Goal: Task Accomplishment & Management: Use online tool/utility

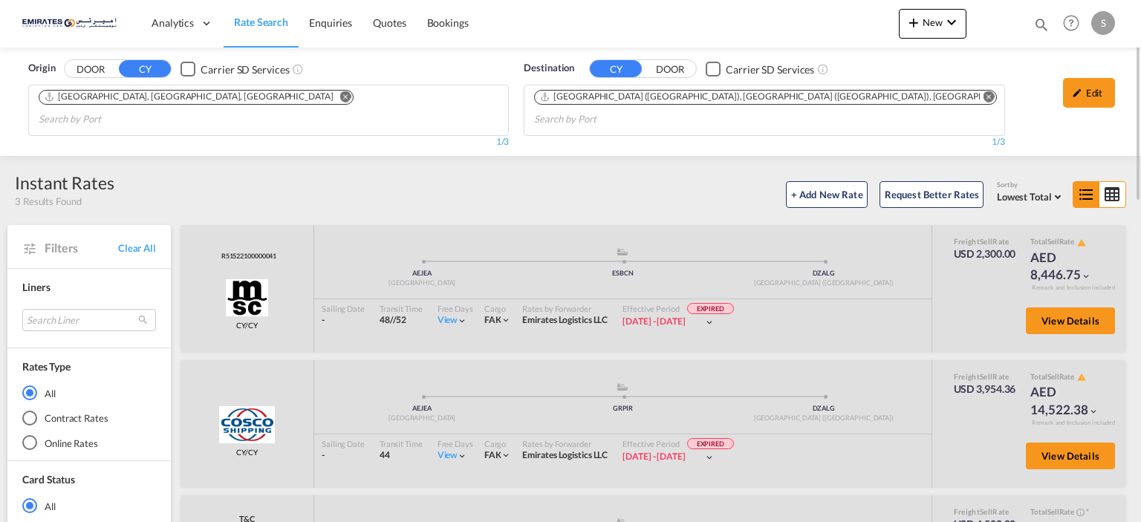
click at [983, 94] on md-icon "Remove" at bounding box center [988, 96] width 11 height 11
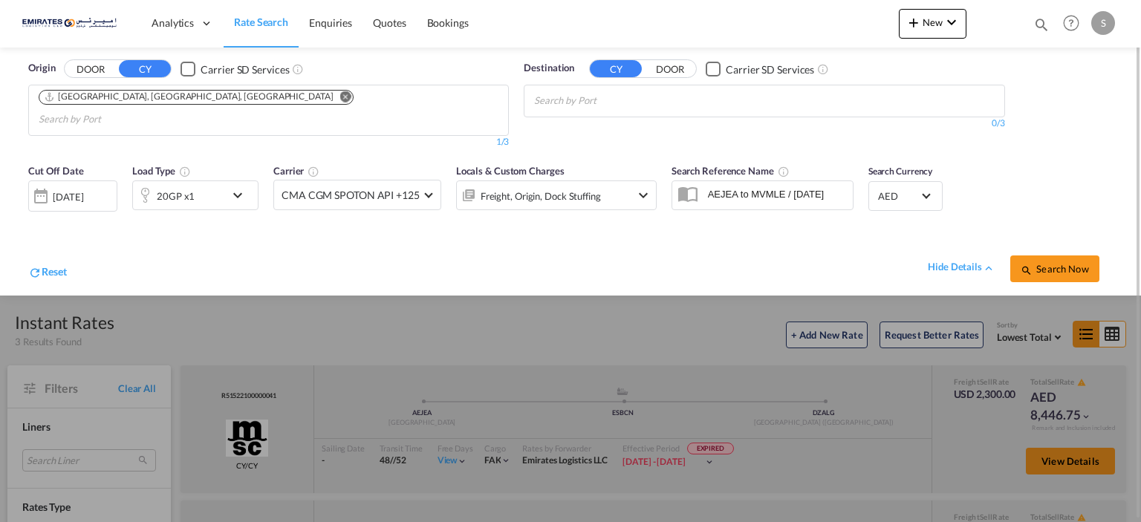
click at [647, 100] on body "Analytics Dashboard Rate Search Enquiries Quotes Bookings" at bounding box center [570, 261] width 1141 height 522
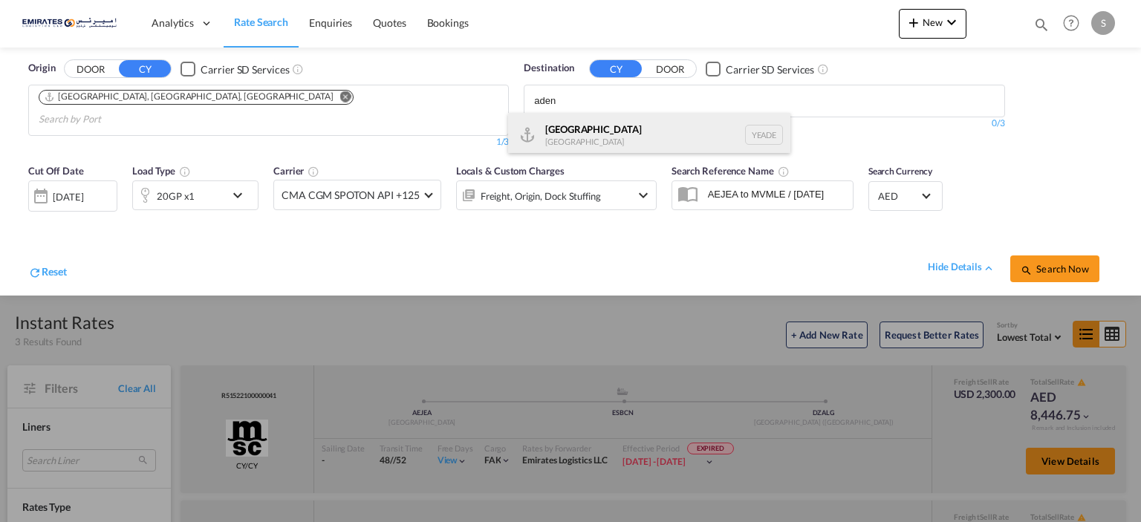
type input "aden"
click at [573, 133] on div "Aden [GEOGRAPHIC_DATA] [GEOGRAPHIC_DATA]" at bounding box center [649, 135] width 282 height 45
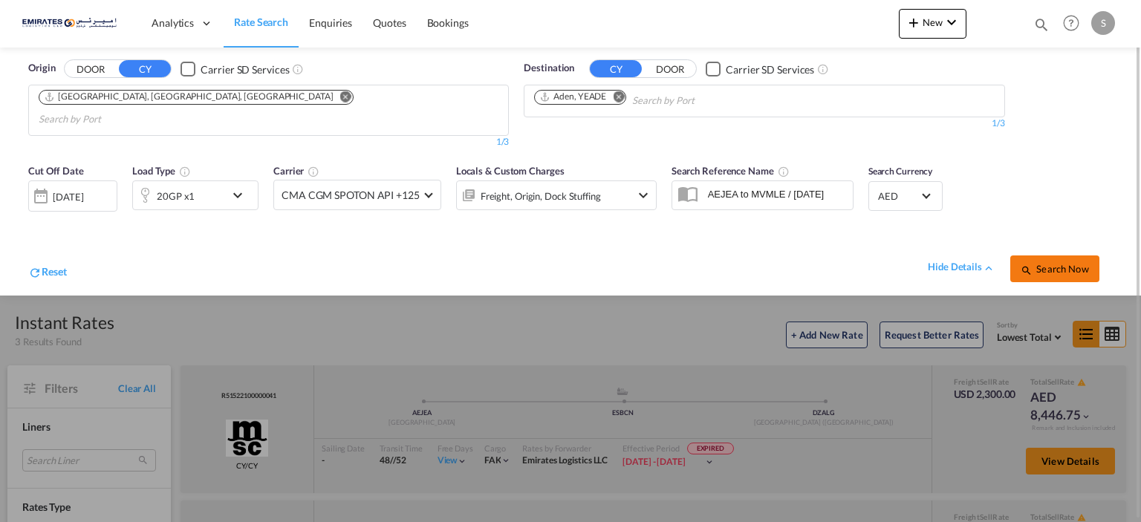
click at [1065, 258] on button "Search Now" at bounding box center [1054, 268] width 89 height 27
click at [80, 184] on div "[DATE]" at bounding box center [72, 195] width 89 height 30
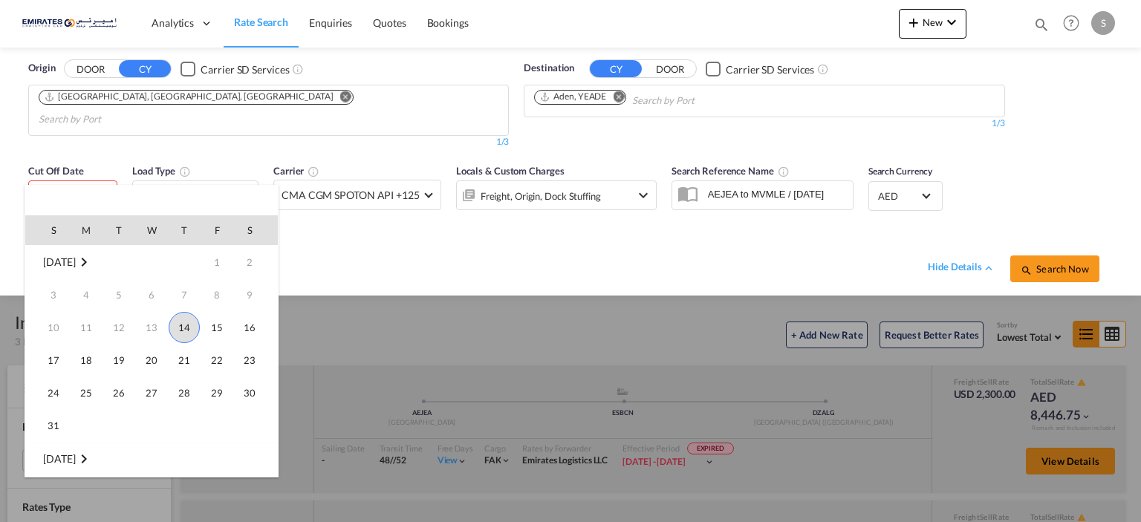
click at [193, 330] on span "14" at bounding box center [184, 327] width 31 height 31
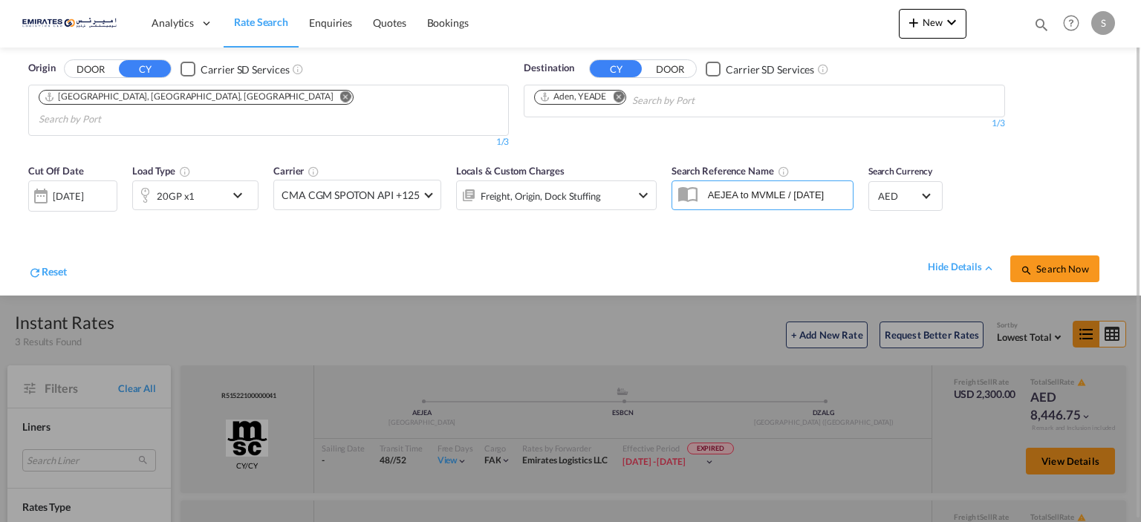
click at [1070, 264] on div "Reset hide details Search Now" at bounding box center [570, 260] width 1099 height 57
click at [1070, 258] on button "Search Now" at bounding box center [1054, 268] width 89 height 27
